Goal: Task Accomplishment & Management: Manage account settings

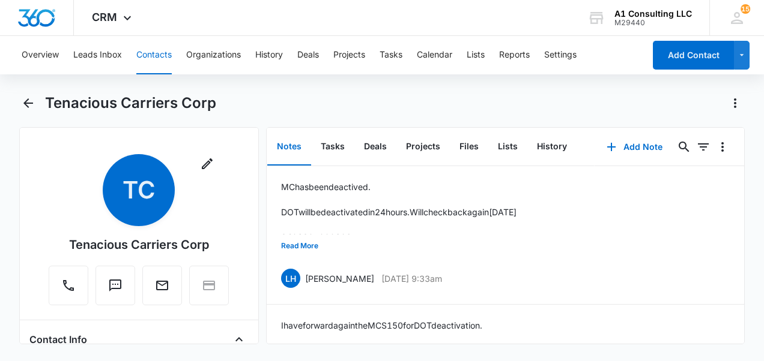
scroll to position [1508, 0]
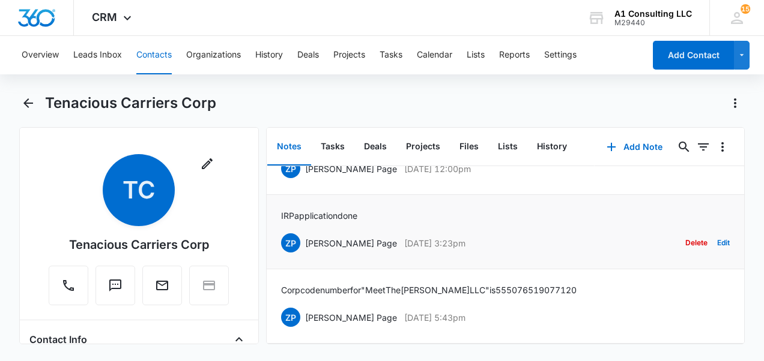
click at [372, 209] on div "IRP application done ZP [PERSON_NAME] Page [DATE] 3:23pm Delete Edit" at bounding box center [505, 231] width 449 height 45
drag, startPoint x: 372, startPoint y: 205, endPoint x: 277, endPoint y: 209, distance: 95.5
click at [277, 209] on li "IRP application done ZP [PERSON_NAME] Page [DATE] 3:23pm Delete Edit" at bounding box center [506, 232] width 478 height 74
drag, startPoint x: 277, startPoint y: 209, endPoint x: 289, endPoint y: 209, distance: 12.6
copy p "IRP application done"
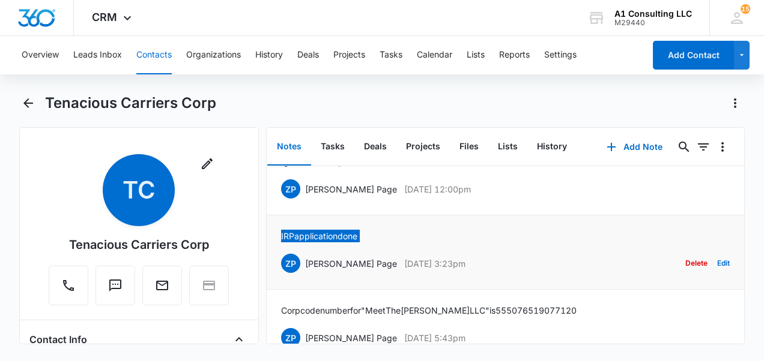
scroll to position [1388, 0]
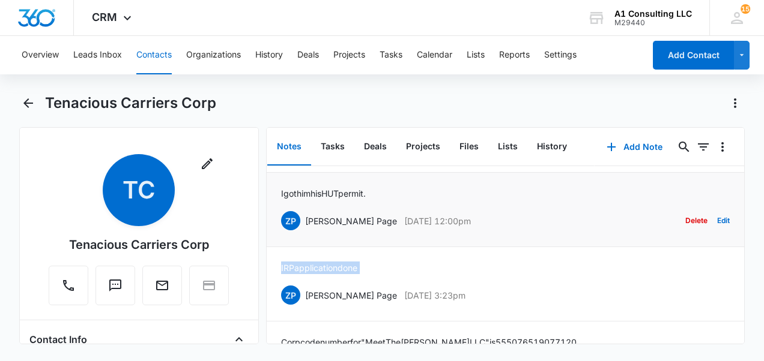
drag, startPoint x: 441, startPoint y: 280, endPoint x: 305, endPoint y: 280, distance: 135.7
click at [305, 232] on div "ZP [PERSON_NAME] Page [DATE] 12:00pm Delete Edit" at bounding box center [505, 220] width 449 height 23
copy div "[PERSON_NAME] Page [DATE] 12:00pm"
drag, startPoint x: 384, startPoint y: 248, endPoint x: 274, endPoint y: 244, distance: 109.9
click at [274, 244] on li "I got him his HUT permit. ZP [PERSON_NAME] Page [DATE] 12:00pm Delete Edit" at bounding box center [506, 210] width 478 height 74
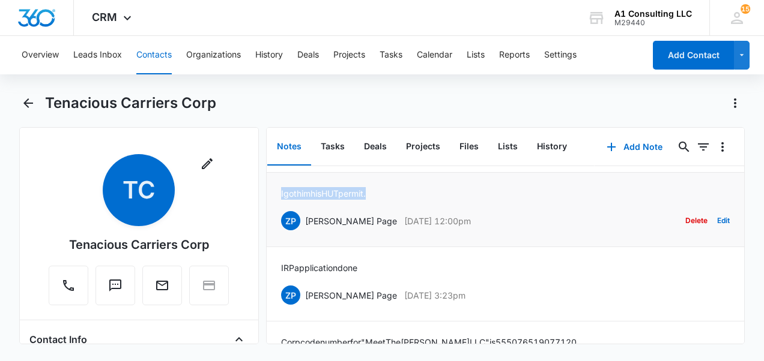
drag, startPoint x: 274, startPoint y: 244, endPoint x: 289, endPoint y: 249, distance: 15.9
copy p "I got him his HUT permit."
drag, startPoint x: 492, startPoint y: 202, endPoint x: 301, endPoint y: 206, distance: 190.9
click at [301, 158] on div "JU [PERSON_NAME] [DATE] 3:01pm Delete Edit" at bounding box center [505, 146] width 449 height 23
drag, startPoint x: 301, startPoint y: 206, endPoint x: 306, endPoint y: 211, distance: 7.2
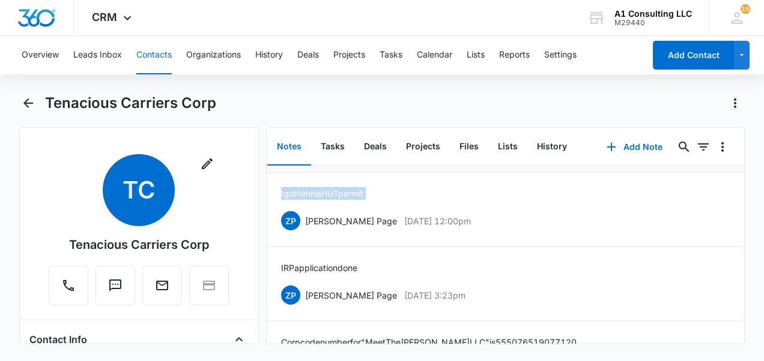
copy div "[PERSON_NAME] [DATE] 3:01pm"
click at [468, 158] on div "[PERSON_NAME] received at my house he will pick it up JU [PERSON_NAME] [DATE] 3…" at bounding box center [505, 135] width 449 height 45
drag, startPoint x: 459, startPoint y: 180, endPoint x: 429, endPoint y: 178, distance: 29.5
click at [429, 158] on div "[PERSON_NAME] received at my house he will pick it up JU [PERSON_NAME] [DATE] 3…" at bounding box center [505, 135] width 449 height 45
drag, startPoint x: 429, startPoint y: 178, endPoint x: 463, endPoint y: 180, distance: 33.7
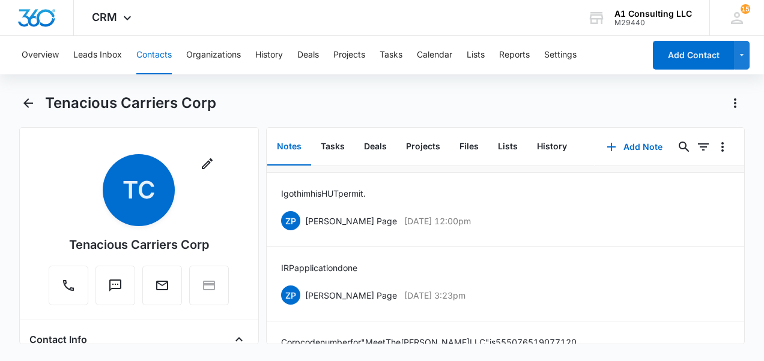
click at [463, 158] on div "[PERSON_NAME] received at my house he will pick it up JU [PERSON_NAME] [DATE] 3…" at bounding box center [505, 135] width 449 height 45
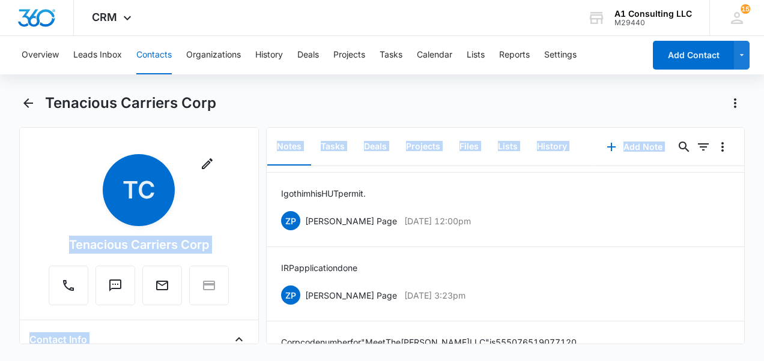
drag, startPoint x: 463, startPoint y: 180, endPoint x: 245, endPoint y: 167, distance: 218.3
click at [245, 167] on div "Remove TC Tenacious Carriers Corp Contact Info Name Cancel Save Changes Tenacio…" at bounding box center [381, 235] width 725 height 217
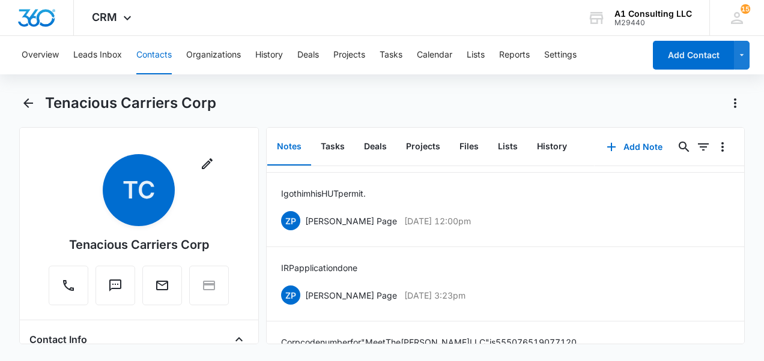
click at [432, 97] on div "Tenacious Carriers Corp" at bounding box center [394, 103] width 699 height 19
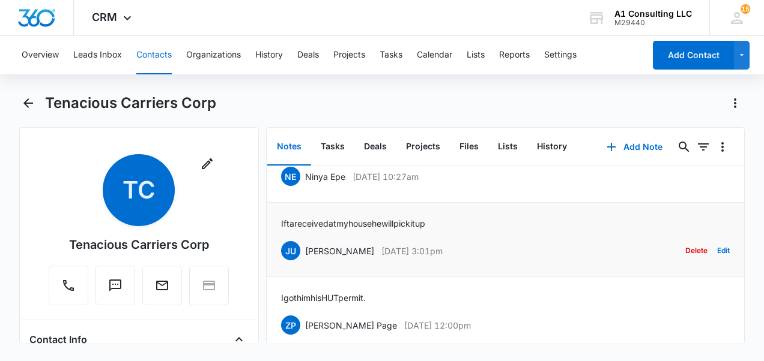
scroll to position [1328, 0]
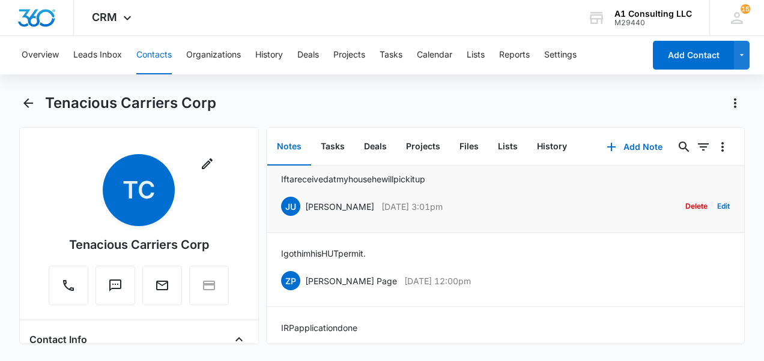
click at [454, 218] on div "[PERSON_NAME] received at my house he will pick it up JU [PERSON_NAME] [DATE] 3…" at bounding box center [505, 195] width 449 height 45
drag, startPoint x: 456, startPoint y: 237, endPoint x: 267, endPoint y: 238, distance: 189.1
click at [267, 233] on li "[PERSON_NAME] received at my house he will pick it up JU [PERSON_NAME] [DATE] 3…" at bounding box center [506, 195] width 478 height 74
drag, startPoint x: 267, startPoint y: 238, endPoint x: 298, endPoint y: 236, distance: 31.9
copy p "[PERSON_NAME] received at my house he will pick it up"
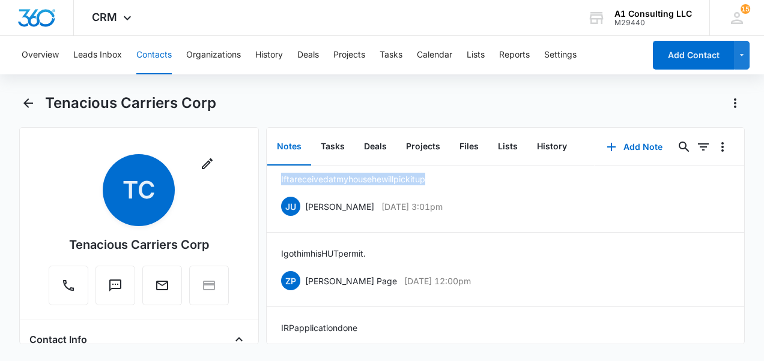
drag, startPoint x: 454, startPoint y: 193, endPoint x: 304, endPoint y: 193, distance: 150.7
click at [304, 143] on div "NE Ninya Epe [DATE] 10:27am Delete Edit" at bounding box center [505, 132] width 449 height 23
copy div "Ninya Epe [DATE] 10:27am"
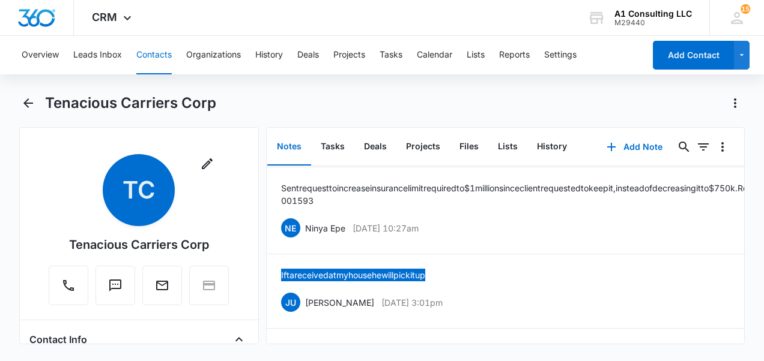
scroll to position [1208, 0]
